Goal: Task Accomplishment & Management: Manage account settings

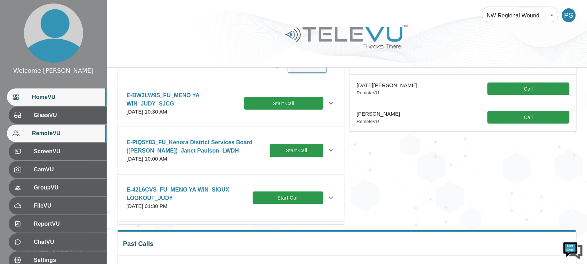
scroll to position [130, 0]
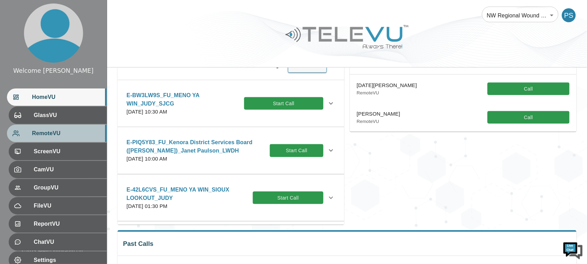
click at [41, 131] on span "RemoteVU" at bounding box center [66, 133] width 69 height 8
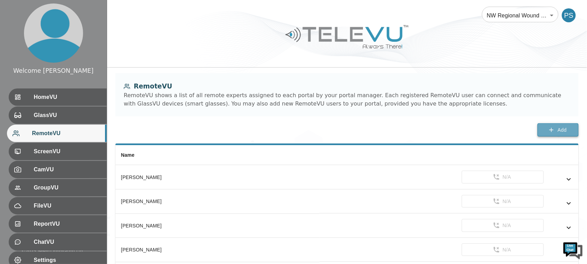
click at [547, 129] on button "Add" at bounding box center [558, 130] width 41 height 14
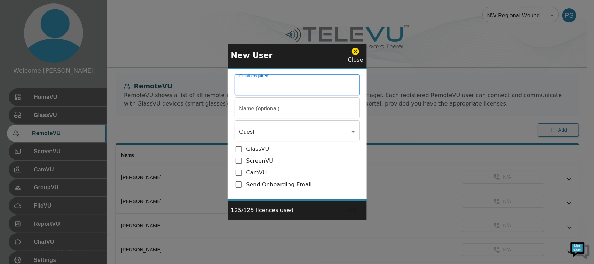
click at [309, 87] on input "Email (required)" at bounding box center [296, 85] width 125 height 19
paste input "[EMAIL_ADDRESS][DOMAIN_NAME]"
click at [240, 86] on input "[EMAIL_ADDRESS][DOMAIN_NAME]" at bounding box center [296, 85] width 125 height 19
type input "[EMAIL_ADDRESS][DOMAIN_NAME]"
click at [287, 95] on input "Email (required)" at bounding box center [296, 85] width 125 height 19
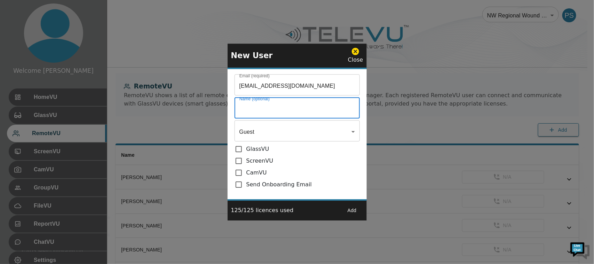
paste input "[PERSON_NAME]"
type input "[PERSON_NAME]"
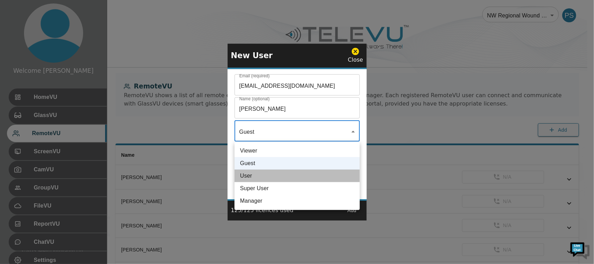
click at [263, 171] on li "User" at bounding box center [296, 175] width 125 height 13
type input "User"
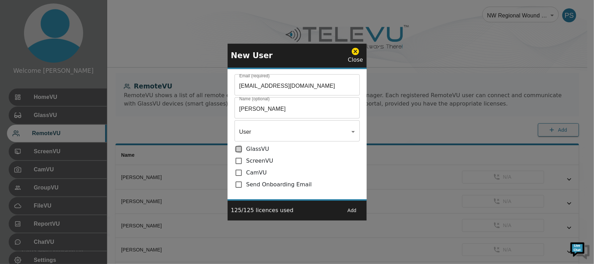
click at [239, 148] on input "checkbox" at bounding box center [240, 149] width 12 height 8
checkbox input "true"
click at [238, 160] on input "checkbox" at bounding box center [240, 160] width 12 height 8
checkbox input "true"
click at [237, 188] on input "checkbox" at bounding box center [240, 184] width 12 height 8
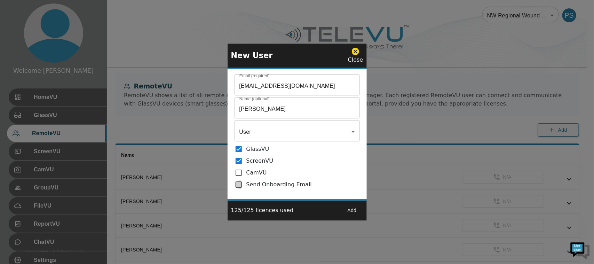
checkbox input "true"
click at [351, 209] on button "Add" at bounding box center [352, 210] width 22 height 13
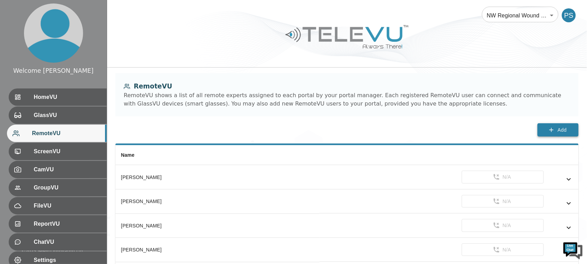
click at [548, 130] on icon "button" at bounding box center [551, 129] width 7 height 7
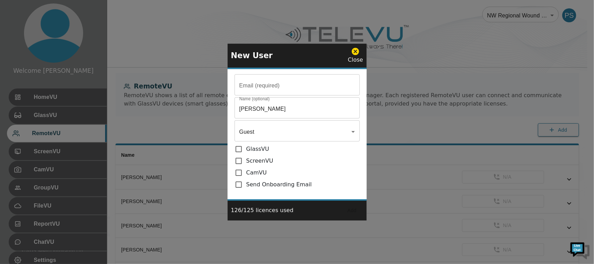
click at [288, 82] on input "Email (required)" at bounding box center [296, 85] width 125 height 19
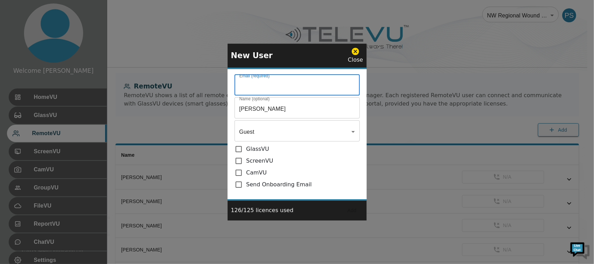
paste input "[EMAIL_ADDRESS][DOMAIN_NAME]"
type input "[EMAIL_ADDRESS][DOMAIN_NAME]"
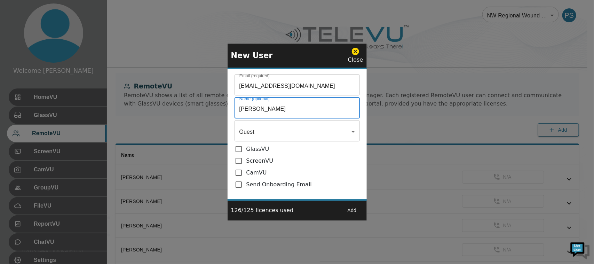
drag, startPoint x: 303, startPoint y: 108, endPoint x: 181, endPoint y: 122, distance: 122.2
click at [181, 122] on div "New User Close Email (required) [EMAIL_ADDRESS][DOMAIN_NAME] Email (required) N…" at bounding box center [297, 132] width 594 height 264
paste input "[PERSON_NAME]-McIasaac"
click at [294, 110] on input "[PERSON_NAME]-McIasaac" at bounding box center [296, 108] width 125 height 19
type input "[PERSON_NAME]-McIasaa_DRHC"
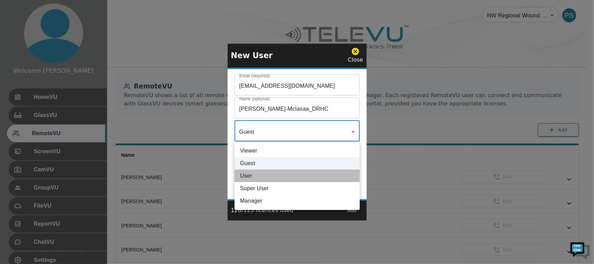
click at [260, 174] on li "User" at bounding box center [296, 175] width 125 height 13
type input "User"
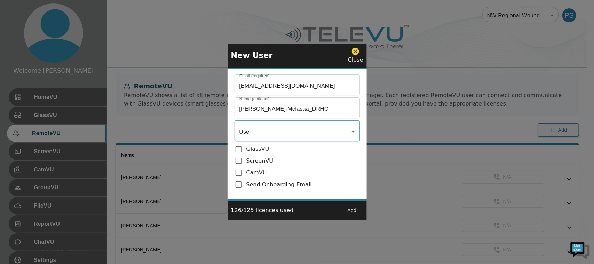
click at [236, 150] on input "checkbox" at bounding box center [240, 149] width 12 height 8
checkbox input "true"
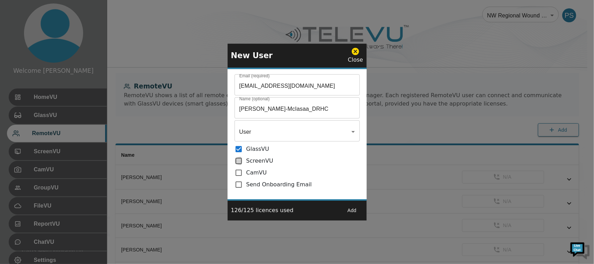
click at [240, 163] on input "checkbox" at bounding box center [240, 160] width 12 height 8
checkbox input "true"
click at [238, 188] on input "checkbox" at bounding box center [240, 184] width 12 height 8
checkbox input "true"
click at [354, 209] on button "Add" at bounding box center [352, 210] width 22 height 13
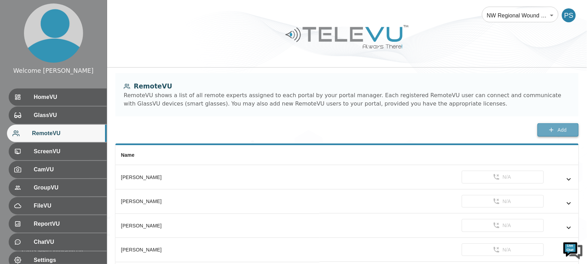
click at [543, 126] on button "Add" at bounding box center [558, 130] width 41 height 14
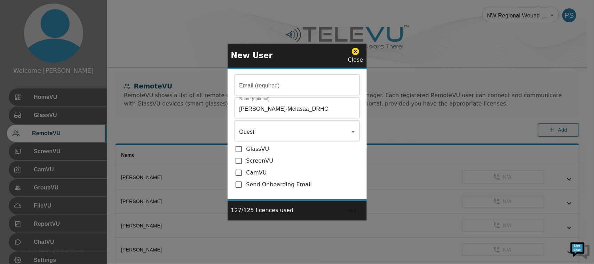
click at [276, 82] on input "Email (required)" at bounding box center [296, 85] width 125 height 19
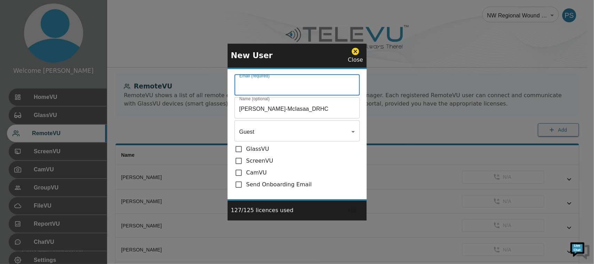
paste input "[EMAIL_ADDRESS][DOMAIN_NAME]"
type input "[EMAIL_ADDRESS][DOMAIN_NAME]"
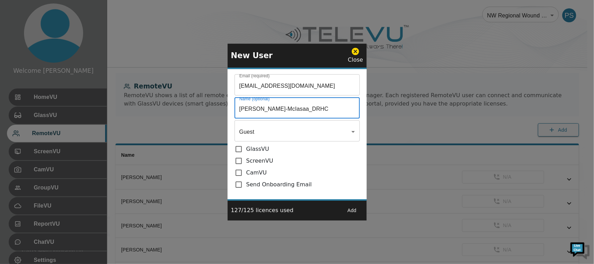
drag, startPoint x: 314, startPoint y: 109, endPoint x: 182, endPoint y: 110, distance: 132.5
click at [182, 110] on div "New User Close Email (required) [EMAIL_ADDRESS][DOMAIN_NAME] Email (required) N…" at bounding box center [297, 132] width 594 height 264
paste input "[PERSON_NAME]"
type input "[PERSON_NAME]"
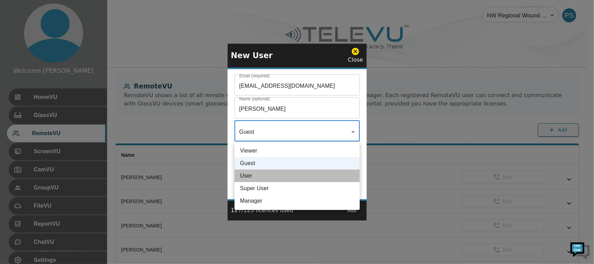
click at [272, 172] on li "User" at bounding box center [296, 175] width 125 height 13
type input "User"
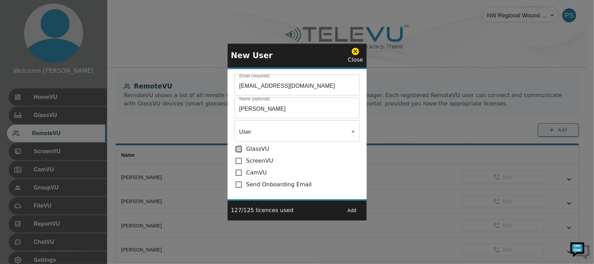
click at [235, 150] on input "checkbox" at bounding box center [240, 149] width 12 height 8
checkbox input "true"
click at [239, 159] on input "checkbox" at bounding box center [240, 160] width 12 height 8
checkbox input "true"
click at [239, 183] on input "checkbox" at bounding box center [240, 184] width 12 height 8
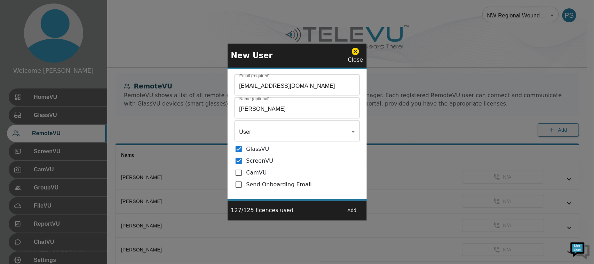
checkbox input "true"
click at [354, 207] on button "Add" at bounding box center [352, 210] width 22 height 13
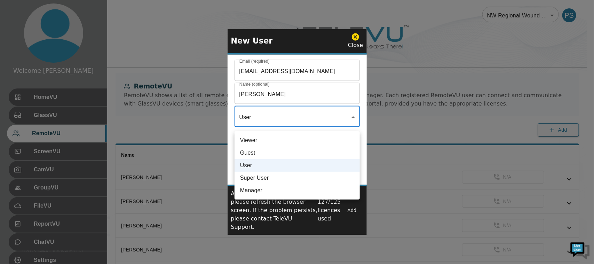
click at [311, 117] on div at bounding box center [297, 132] width 594 height 264
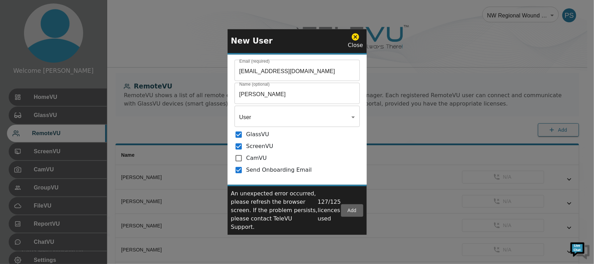
click at [349, 208] on button "Add" at bounding box center [352, 210] width 22 height 13
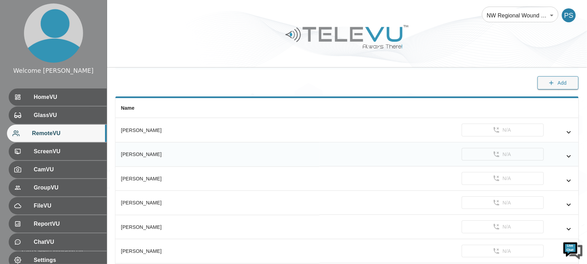
scroll to position [43, 0]
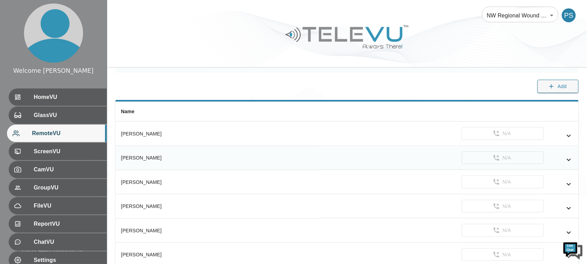
click at [568, 157] on icon "simple table" at bounding box center [569, 159] width 8 height 8
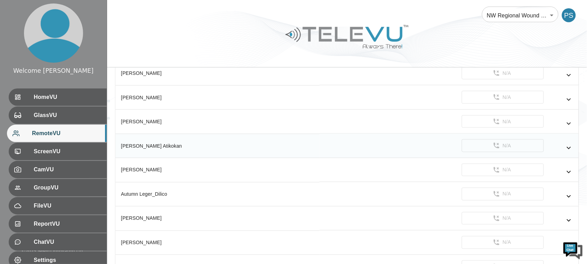
scroll to position [261, 0]
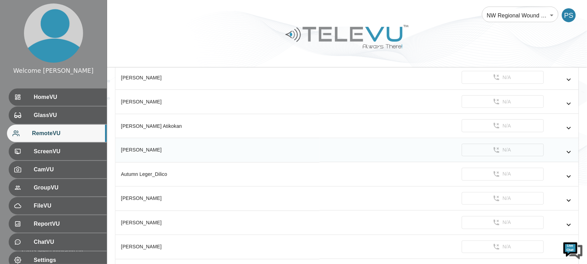
click at [569, 154] on icon "simple table" at bounding box center [569, 152] width 8 height 8
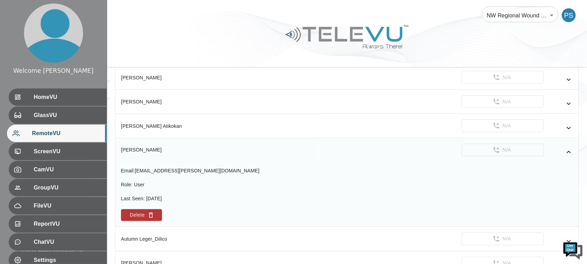
click at [569, 153] on icon "simple table" at bounding box center [569, 152] width 4 height 2
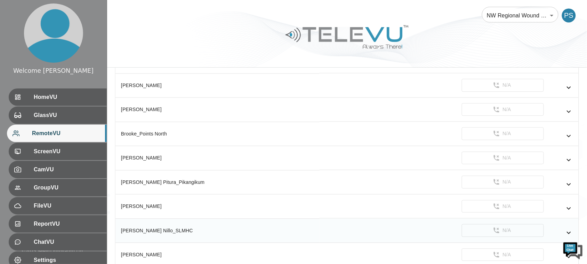
scroll to position [391, 0]
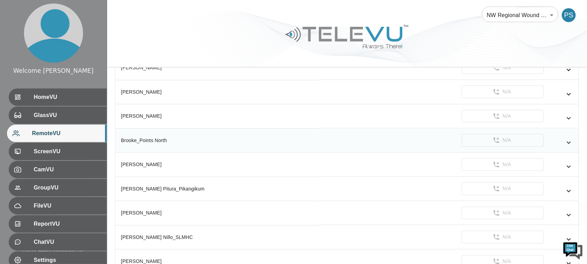
click at [570, 144] on icon "simple table" at bounding box center [569, 142] width 4 height 2
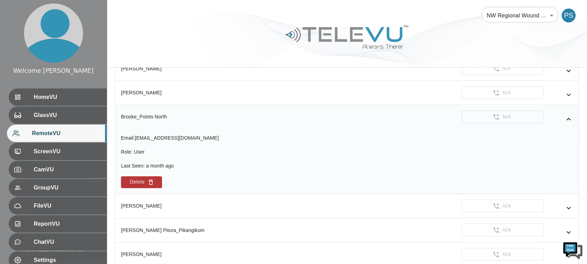
scroll to position [435, 0]
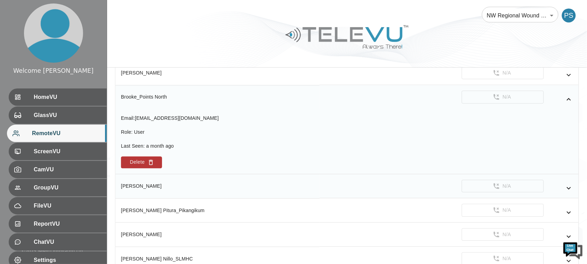
click at [569, 190] on icon "simple table" at bounding box center [569, 188] width 8 height 8
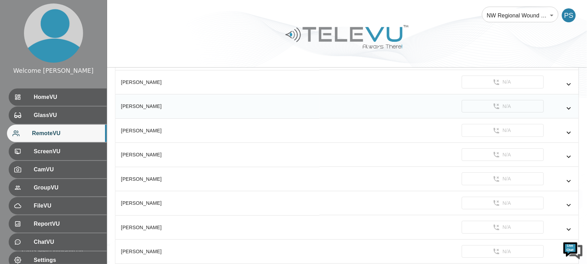
scroll to position [739, 0]
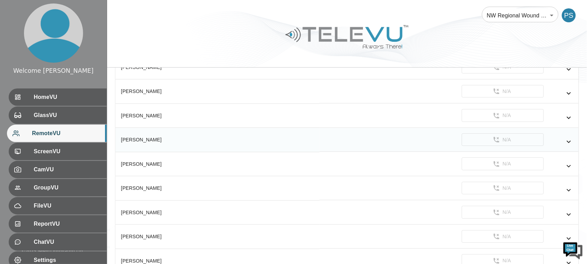
click at [566, 145] on icon "simple table" at bounding box center [569, 141] width 8 height 8
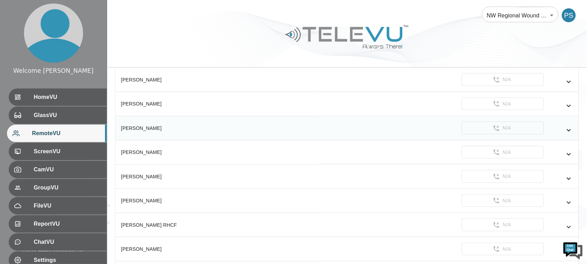
scroll to position [913, 0]
click at [567, 106] on td "N/A" at bounding box center [449, 103] width 259 height 24
click at [567, 109] on icon "simple table" at bounding box center [569, 105] width 8 height 8
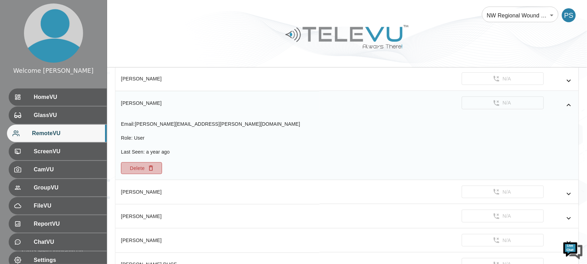
click at [130, 174] on button "Delete" at bounding box center [141, 168] width 41 height 12
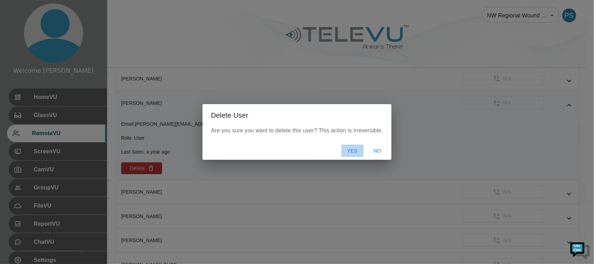
click at [348, 145] on button "Yes" at bounding box center [352, 150] width 22 height 13
